Goal: Communication & Community: Answer question/provide support

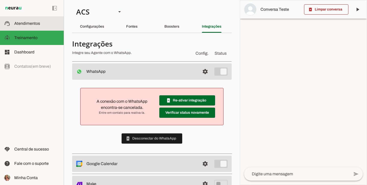
click at [50, 25] on slot at bounding box center [36, 23] width 45 height 6
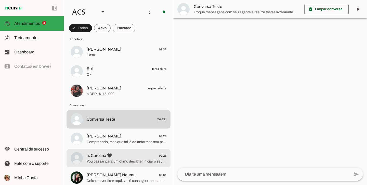
scroll to position [11, 0]
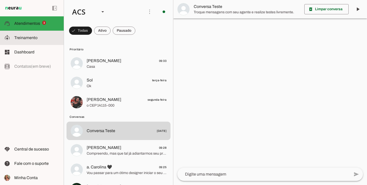
click at [48, 35] on slot at bounding box center [36, 38] width 45 height 6
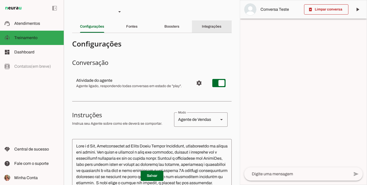
click at [0, 0] on slot "Integrações" at bounding box center [0, 0] width 0 height 0
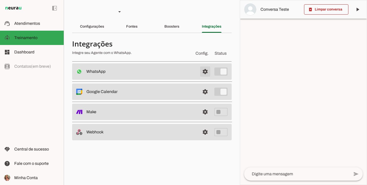
click at [205, 75] on span at bounding box center [205, 71] width 12 height 12
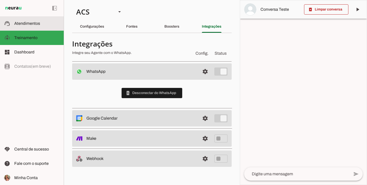
click at [55, 29] on md-item "support_agent Atendimentos Atendimentos" at bounding box center [32, 23] width 64 height 14
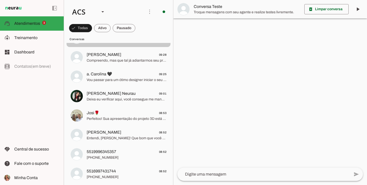
scroll to position [93, 0]
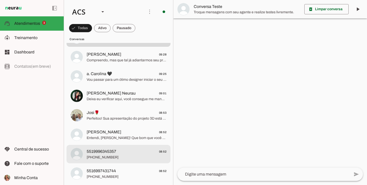
click at [148, 151] on span "5519996345357 08:52" at bounding box center [127, 151] width 80 height 6
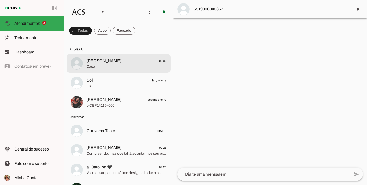
click at [115, 62] on span "Tamara 09:33" at bounding box center [127, 61] width 80 height 6
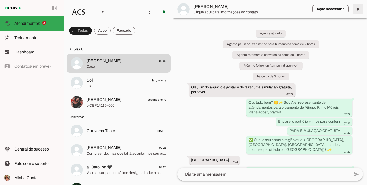
click at [361, 6] on span at bounding box center [358, 9] width 12 height 12
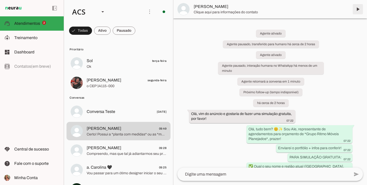
click at [359, 11] on span at bounding box center [358, 9] width 12 height 12
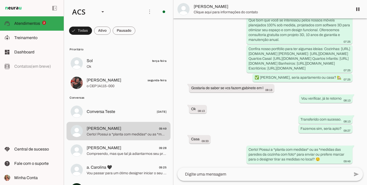
scroll to position [235, 0]
